Goal: Book appointment/travel/reservation

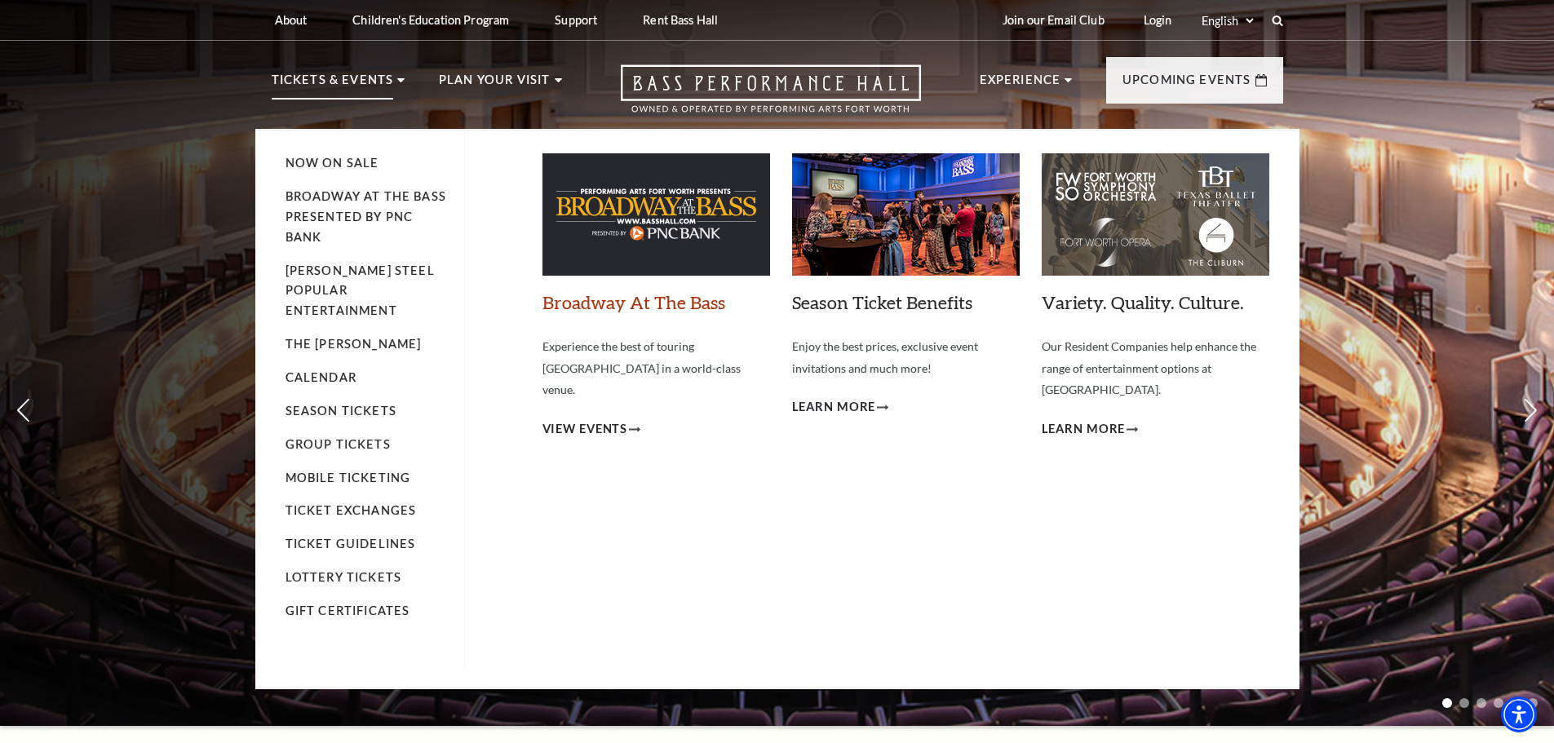
click at [629, 303] on link "Broadway At The Bass" at bounding box center [633, 302] width 183 height 22
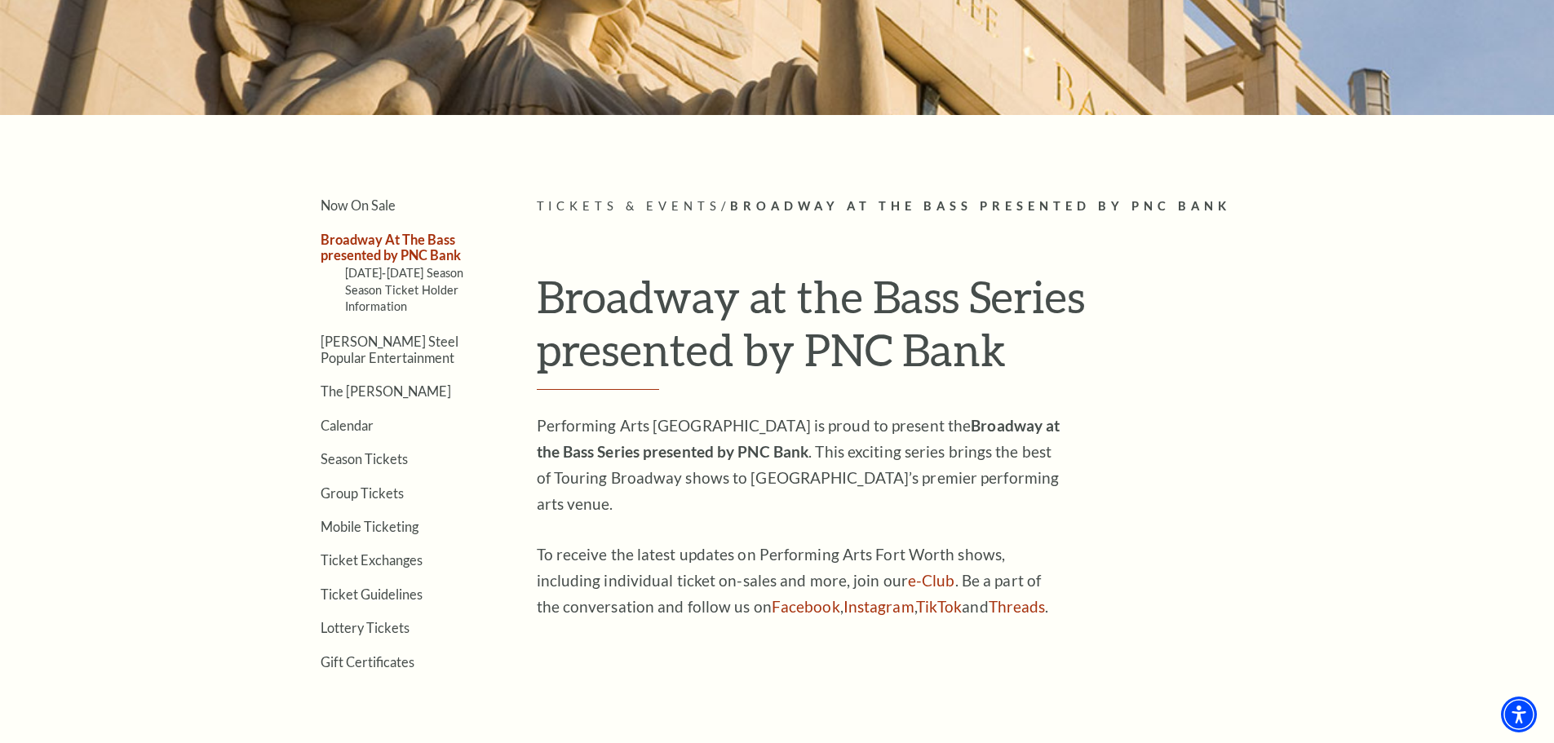
scroll to position [353, 0]
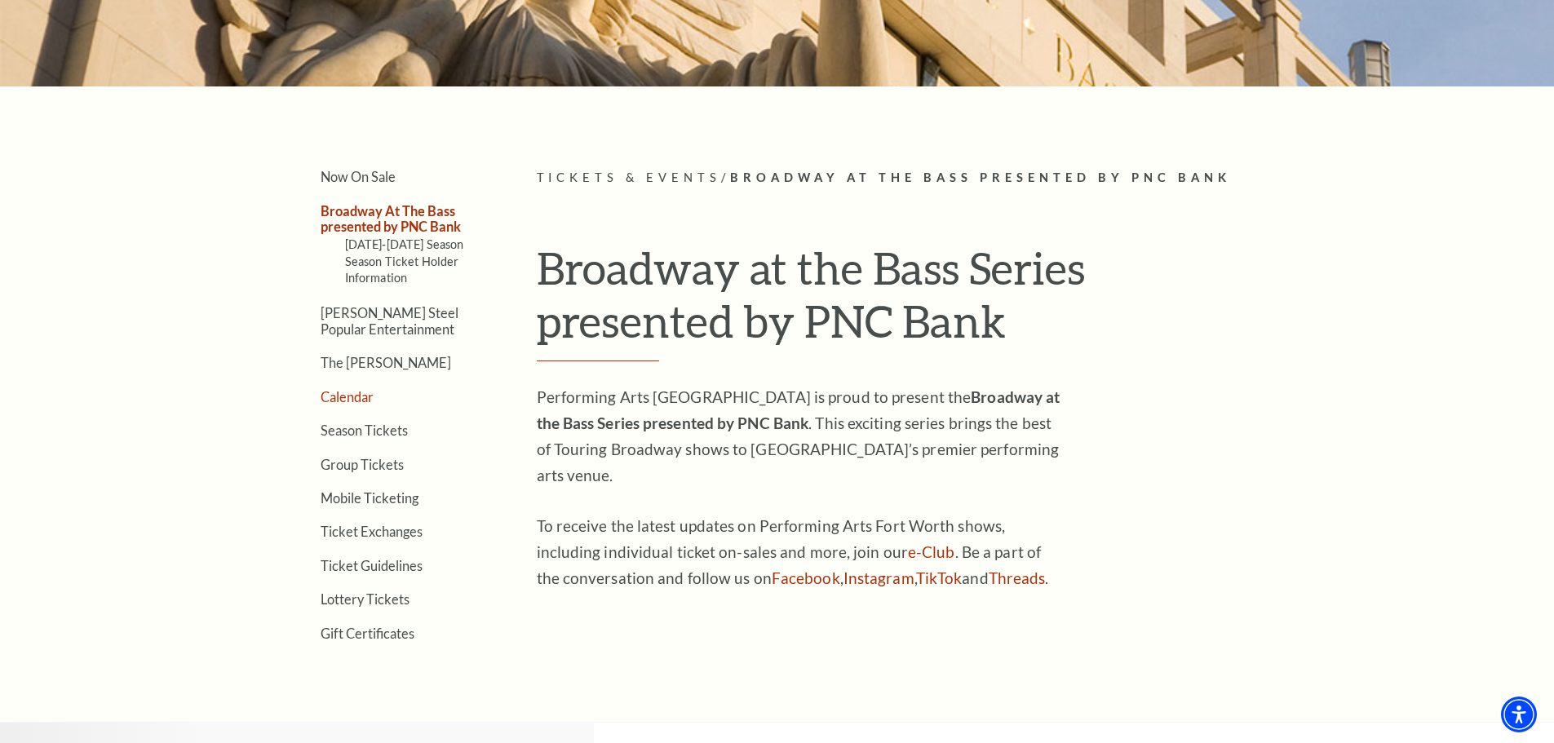
click at [349, 391] on link "Calendar" at bounding box center [347, 396] width 53 height 15
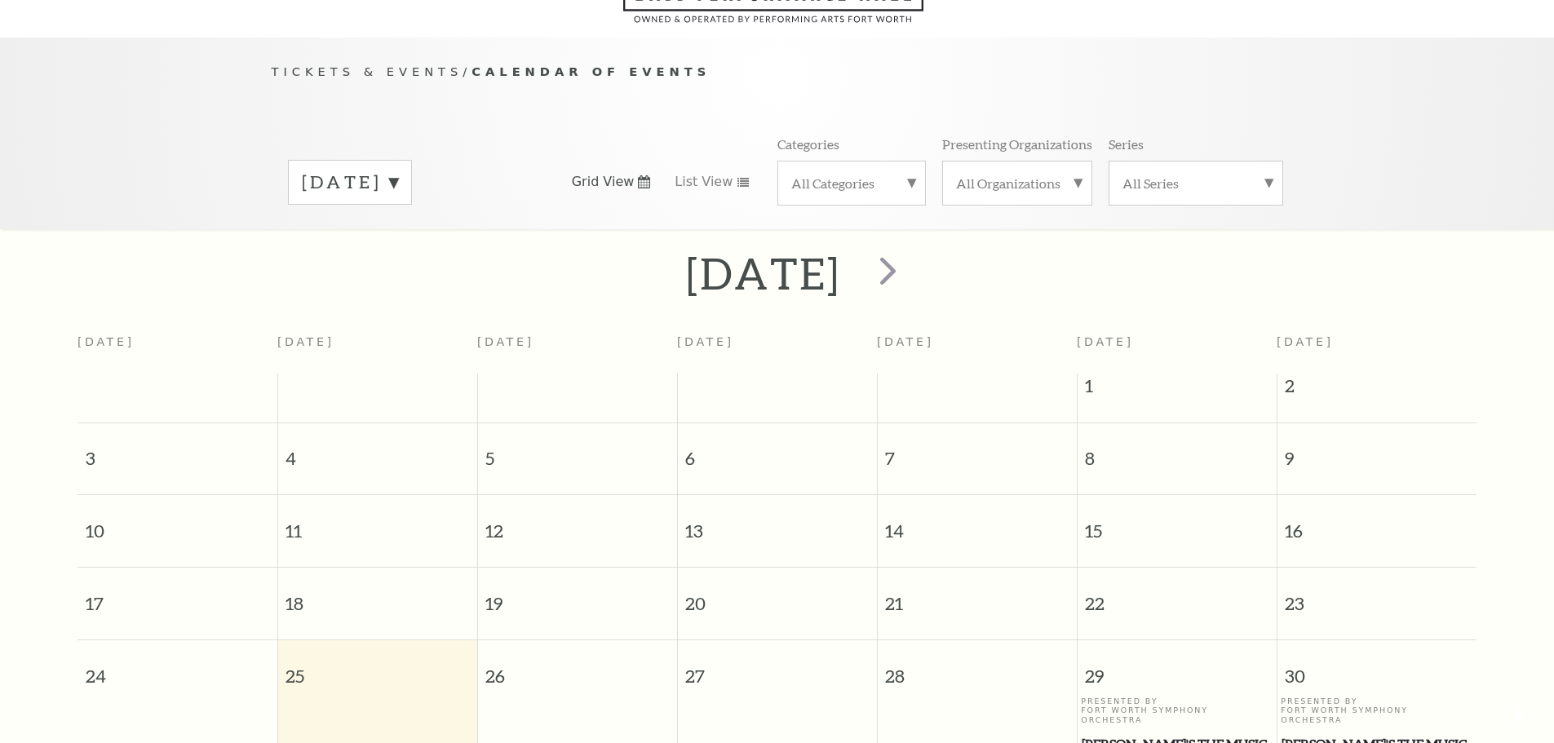
scroll to position [144, 0]
